Goal: Information Seeking & Learning: Learn about a topic

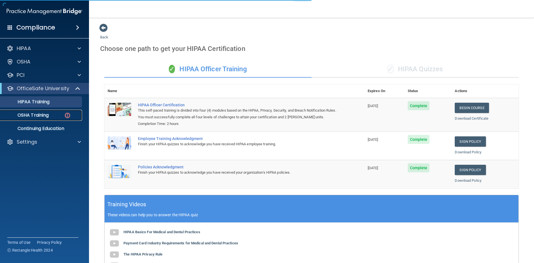
click at [47, 117] on p "OSHA Training" at bounding box center [26, 115] width 45 height 6
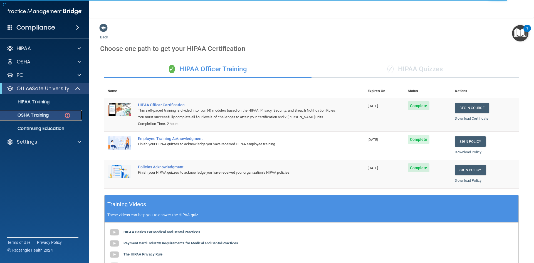
click at [67, 113] on img at bounding box center [67, 115] width 7 height 7
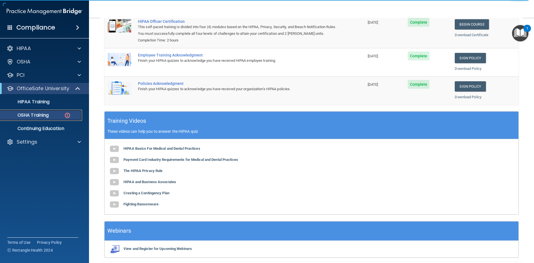
scroll to position [105, 0]
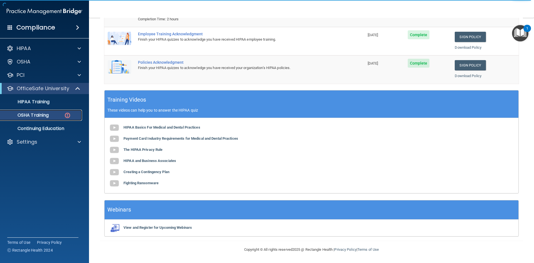
click at [38, 118] on link "OSHA Training" at bounding box center [38, 114] width 88 height 11
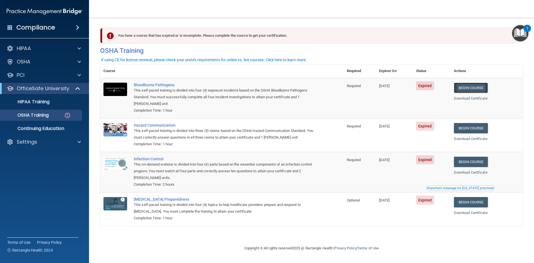
click at [474, 91] on link "Begin Course" at bounding box center [471, 88] width 34 height 10
click at [467, 98] on link "Download Certificate" at bounding box center [471, 98] width 34 height 4
click at [475, 90] on link "Begin Course" at bounding box center [471, 88] width 34 height 10
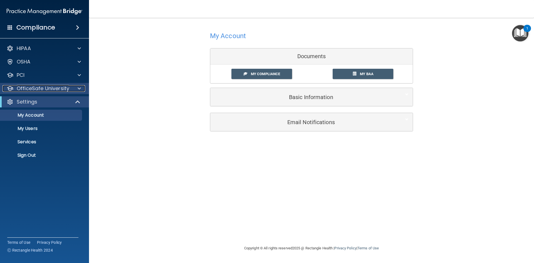
click at [41, 90] on p "OfficeSafe University" at bounding box center [43, 88] width 53 height 7
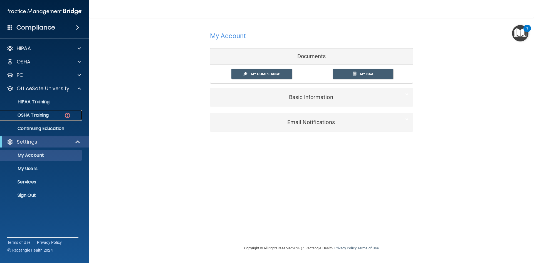
click at [47, 113] on p "OSHA Training" at bounding box center [26, 115] width 45 height 6
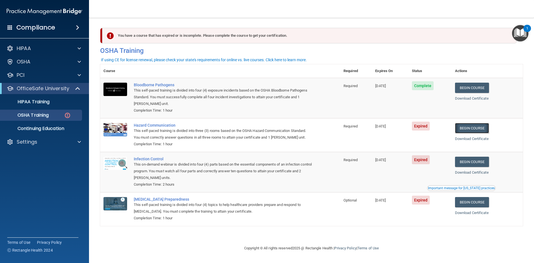
click at [480, 129] on link "Begin Course" at bounding box center [472, 128] width 34 height 10
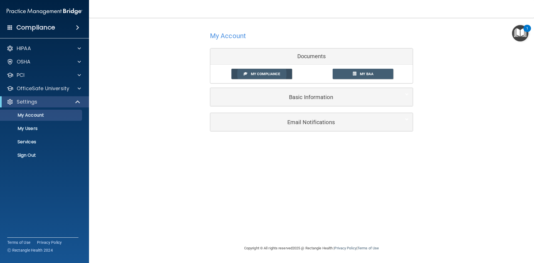
click at [256, 76] on span "My Compliance" at bounding box center [265, 74] width 29 height 4
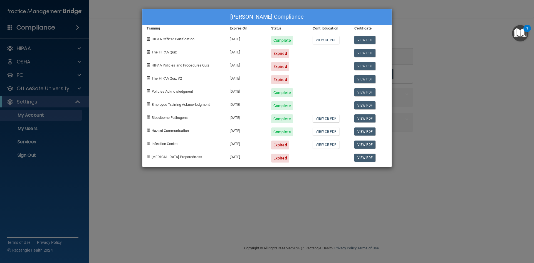
click at [114, 83] on div "Becky Aragon's Compliance Training Expires On Status Cont. Education Certificat…" at bounding box center [267, 131] width 534 height 263
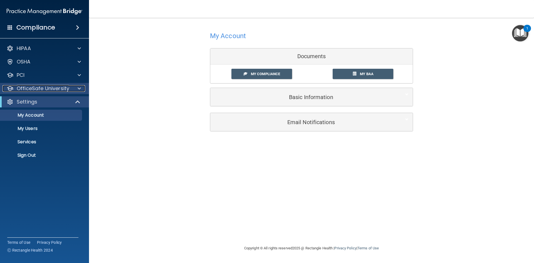
click at [74, 90] on div at bounding box center [78, 88] width 14 height 7
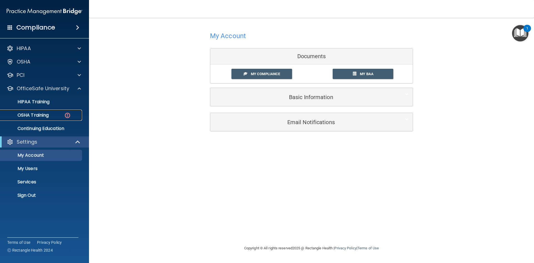
click at [66, 116] on img at bounding box center [67, 115] width 7 height 7
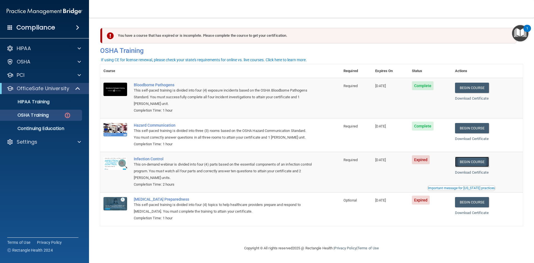
click at [476, 165] on link "Begin Course" at bounding box center [472, 161] width 34 height 10
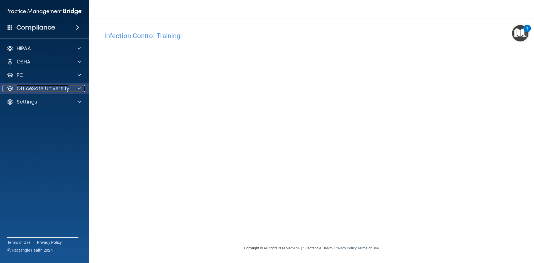
click at [53, 87] on p "OfficeSafe University" at bounding box center [43, 88] width 53 height 7
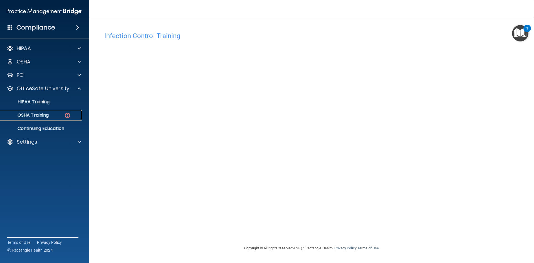
click at [52, 112] on link "OSHA Training" at bounding box center [38, 114] width 88 height 11
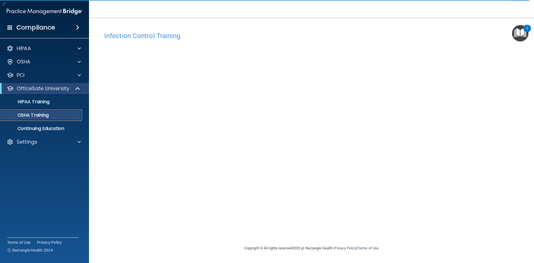
click at [36, 115] on p "OSHA Training" at bounding box center [26, 115] width 45 height 6
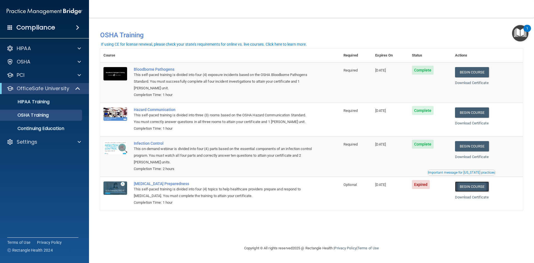
click at [469, 187] on link "Begin Course" at bounding box center [472, 186] width 34 height 10
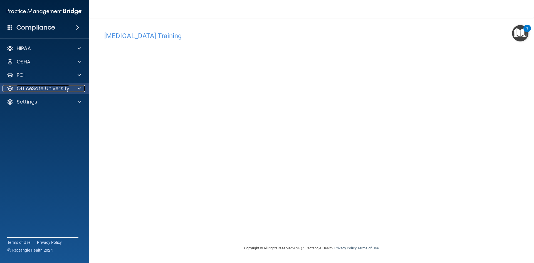
click at [32, 87] on p "OfficeSafe University" at bounding box center [43, 88] width 53 height 7
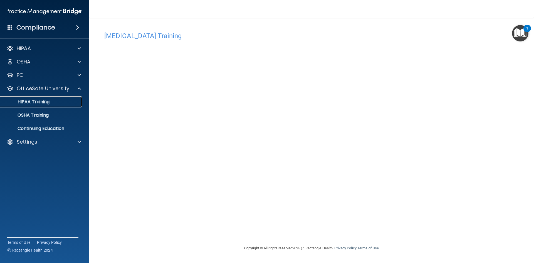
click at [33, 100] on p "HIPAA Training" at bounding box center [27, 102] width 46 height 6
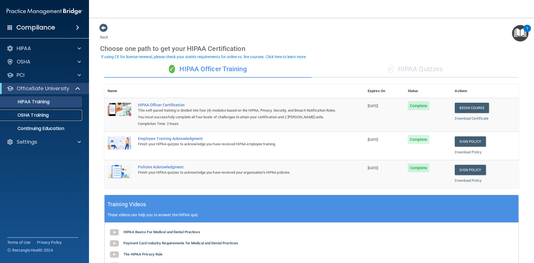
click at [43, 111] on link "OSHA Training" at bounding box center [38, 114] width 88 height 11
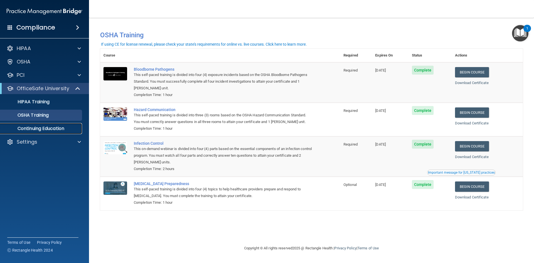
click at [49, 131] on p "Continuing Education" at bounding box center [42, 129] width 76 height 6
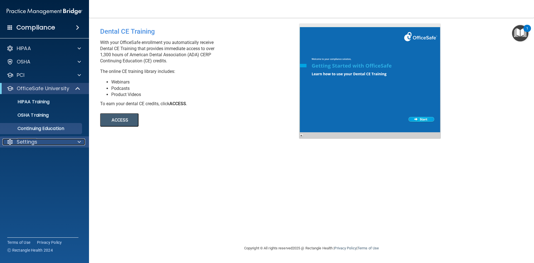
click at [37, 141] on p "Settings" at bounding box center [27, 141] width 21 height 7
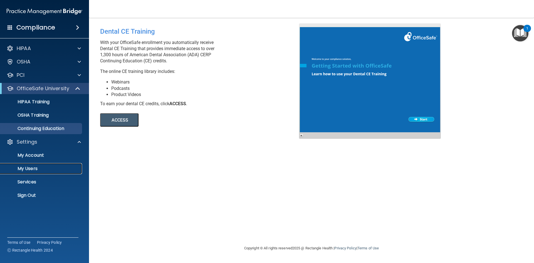
click at [38, 168] on p "My Users" at bounding box center [42, 169] width 76 height 6
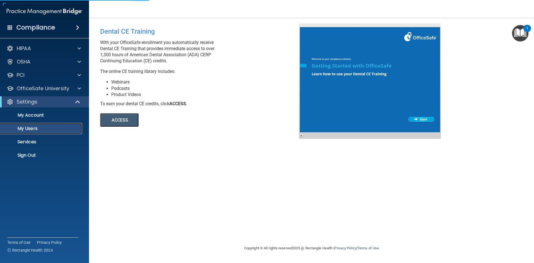
select select "20"
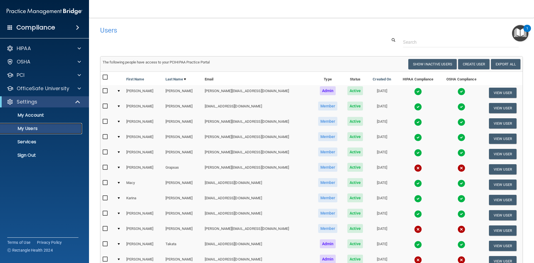
scroll to position [28, 0]
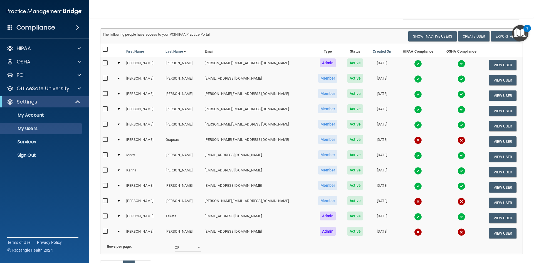
click at [414, 153] on img at bounding box center [418, 155] width 8 height 8
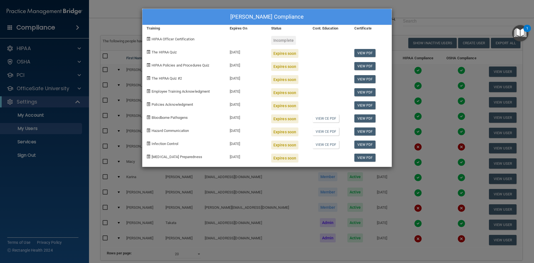
click at [428, 13] on div "Macy Lawson's Compliance Training Expires On Status Cont. Education Certificate…" at bounding box center [267, 131] width 534 height 263
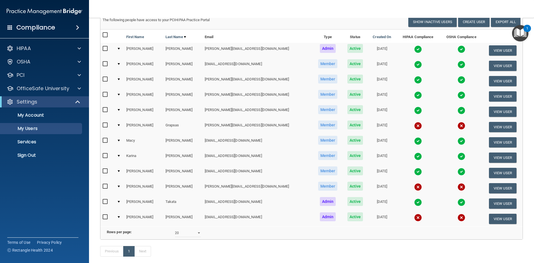
scroll to position [0, 0]
